Goal: Navigation & Orientation: Find specific page/section

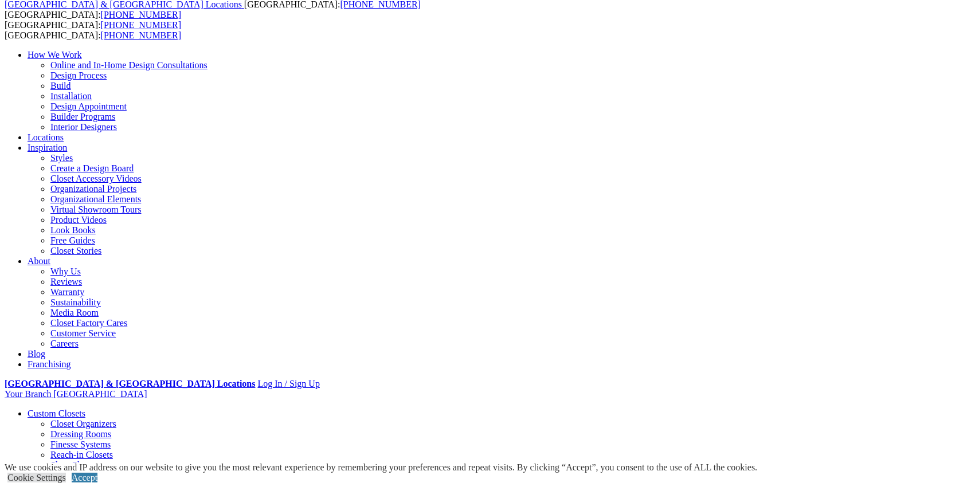
scroll to position [63, 0]
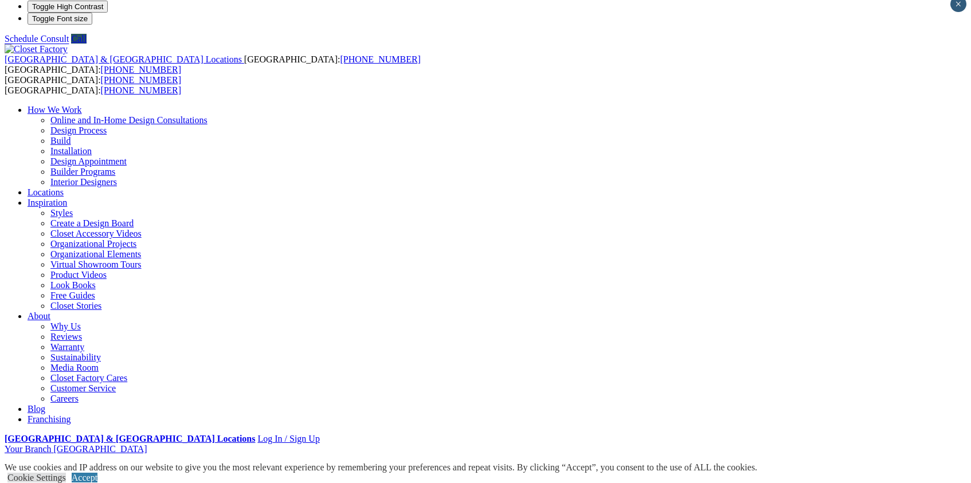
scroll to position [0, 0]
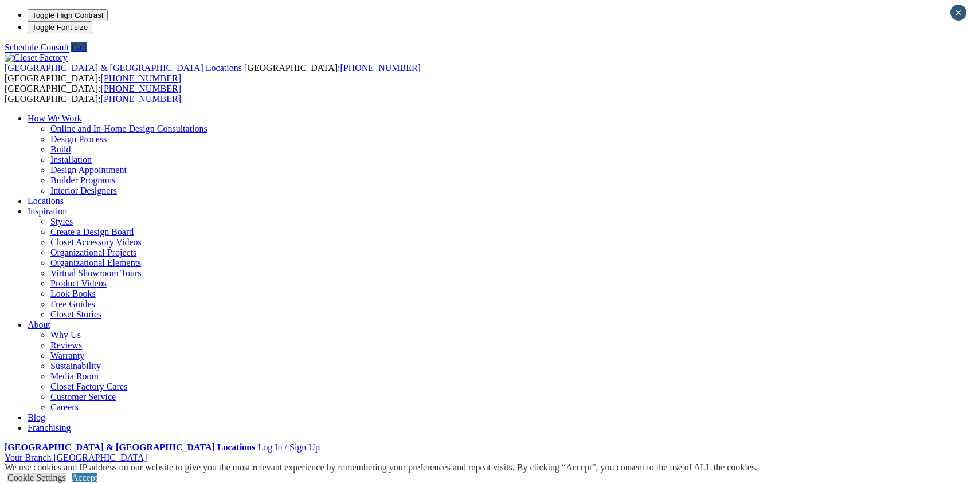
click at [80, 483] on link "Closet Organizers" at bounding box center [83, 488] width 66 height 10
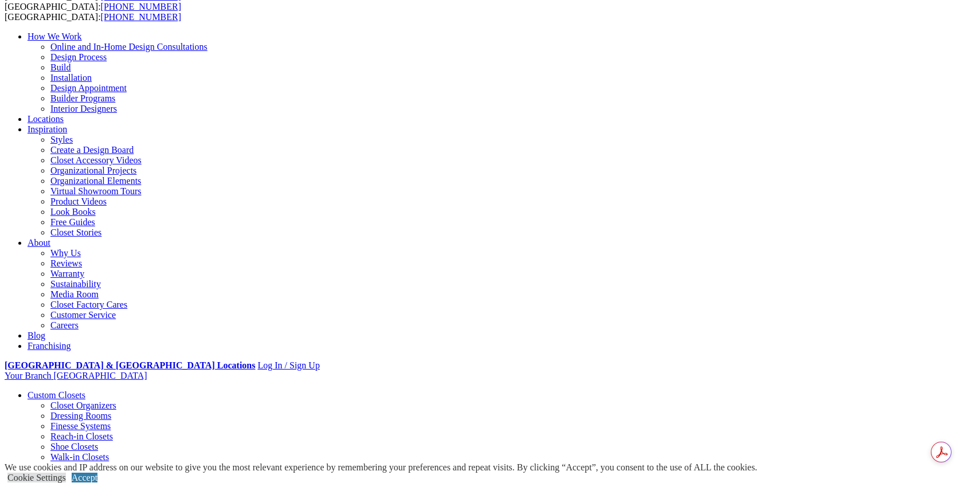
scroll to position [73, 0]
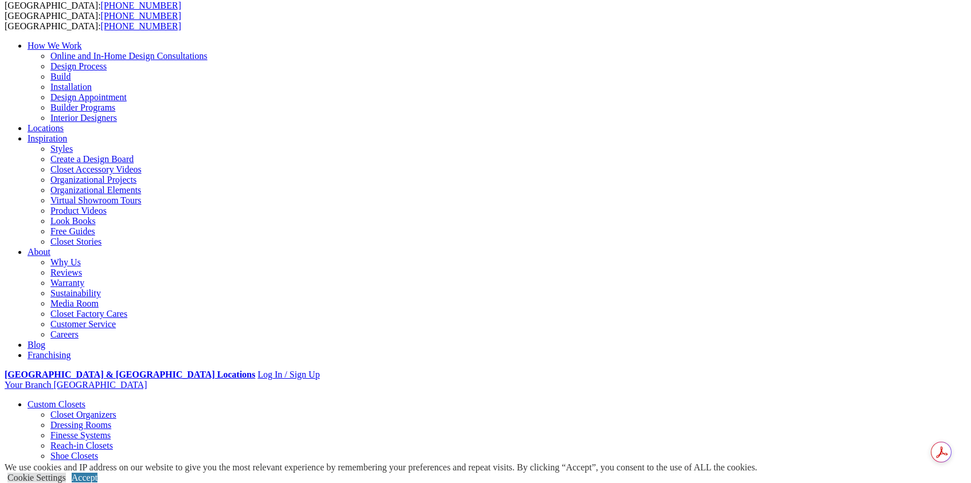
click at [68, 461] on link "Walk-in Closets" at bounding box center [79, 466] width 58 height 10
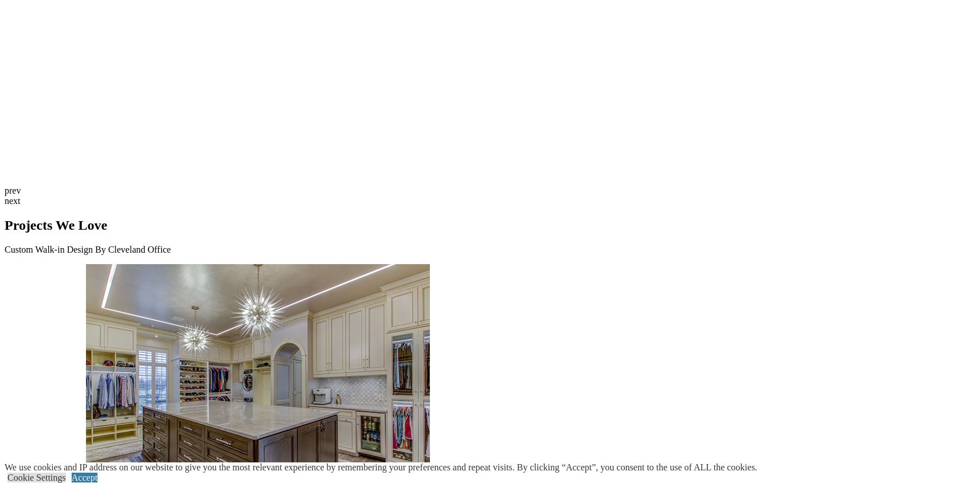
scroll to position [3106, 0]
